Goal: Information Seeking & Learning: Learn about a topic

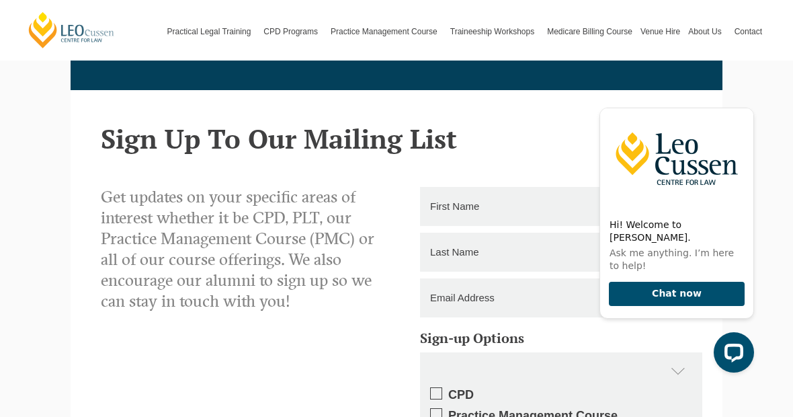
scroll to position [1857, 0]
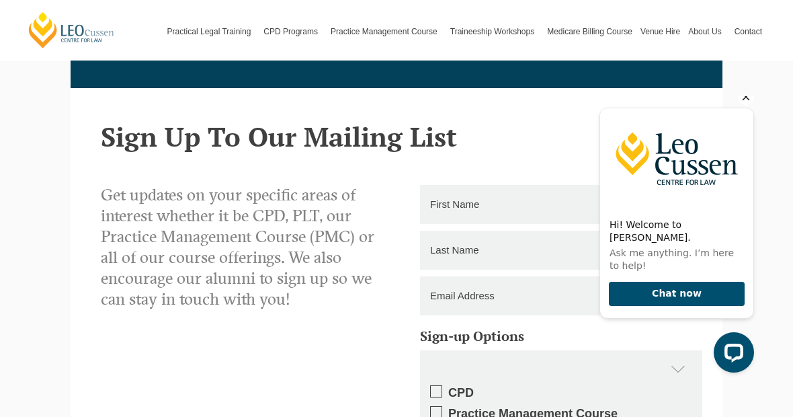
click at [747, 101] on icon "Hide greeting" at bounding box center [746, 96] width 7 height 7
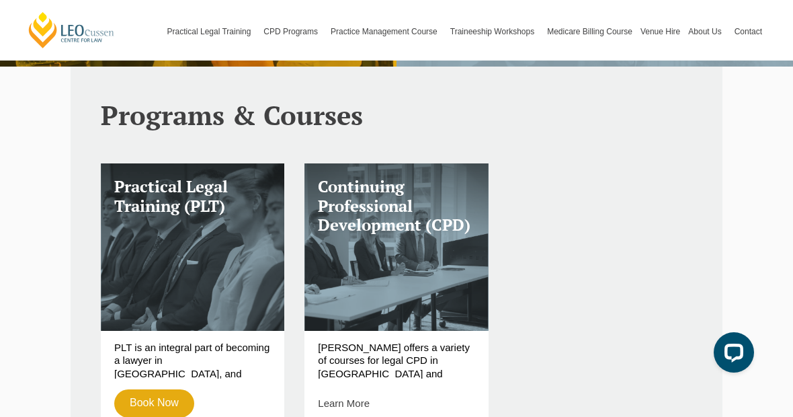
scroll to position [337, 0]
